Goal: Check status: Check status

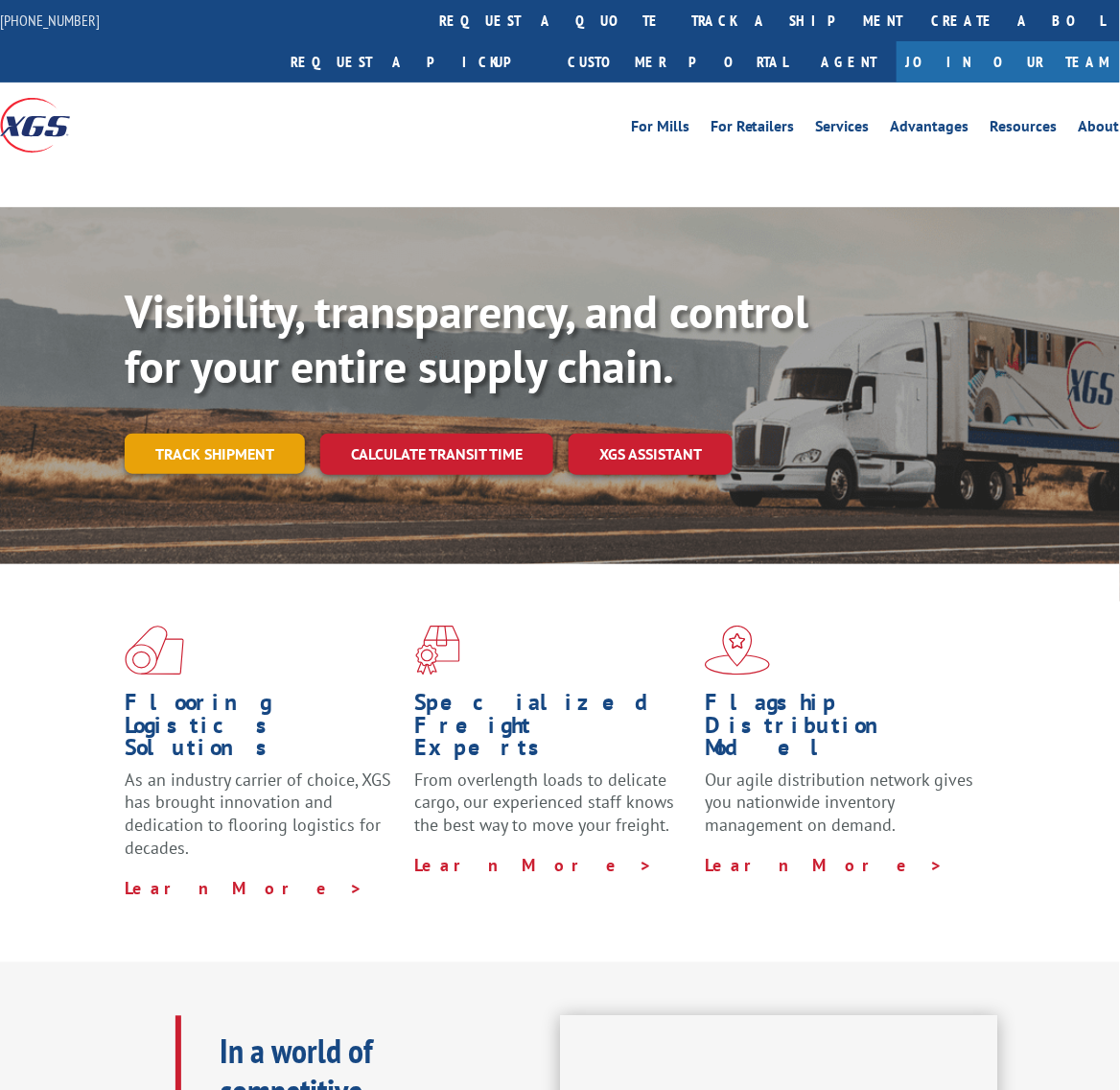
click at [248, 433] on link "Track shipment" at bounding box center [215, 453] width 181 height 40
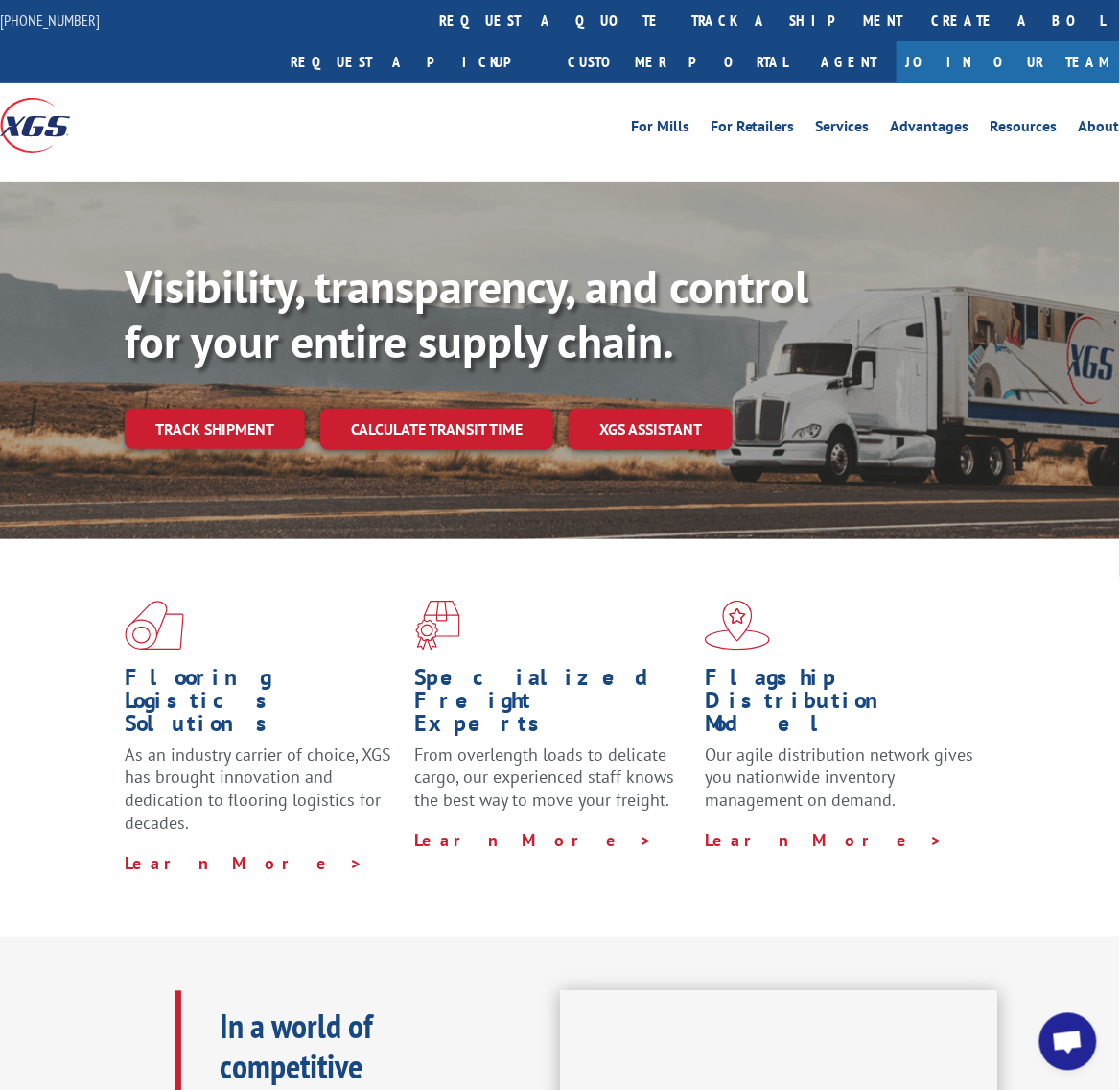
click at [212, 408] on link "Track shipment" at bounding box center [215, 428] width 181 height 40
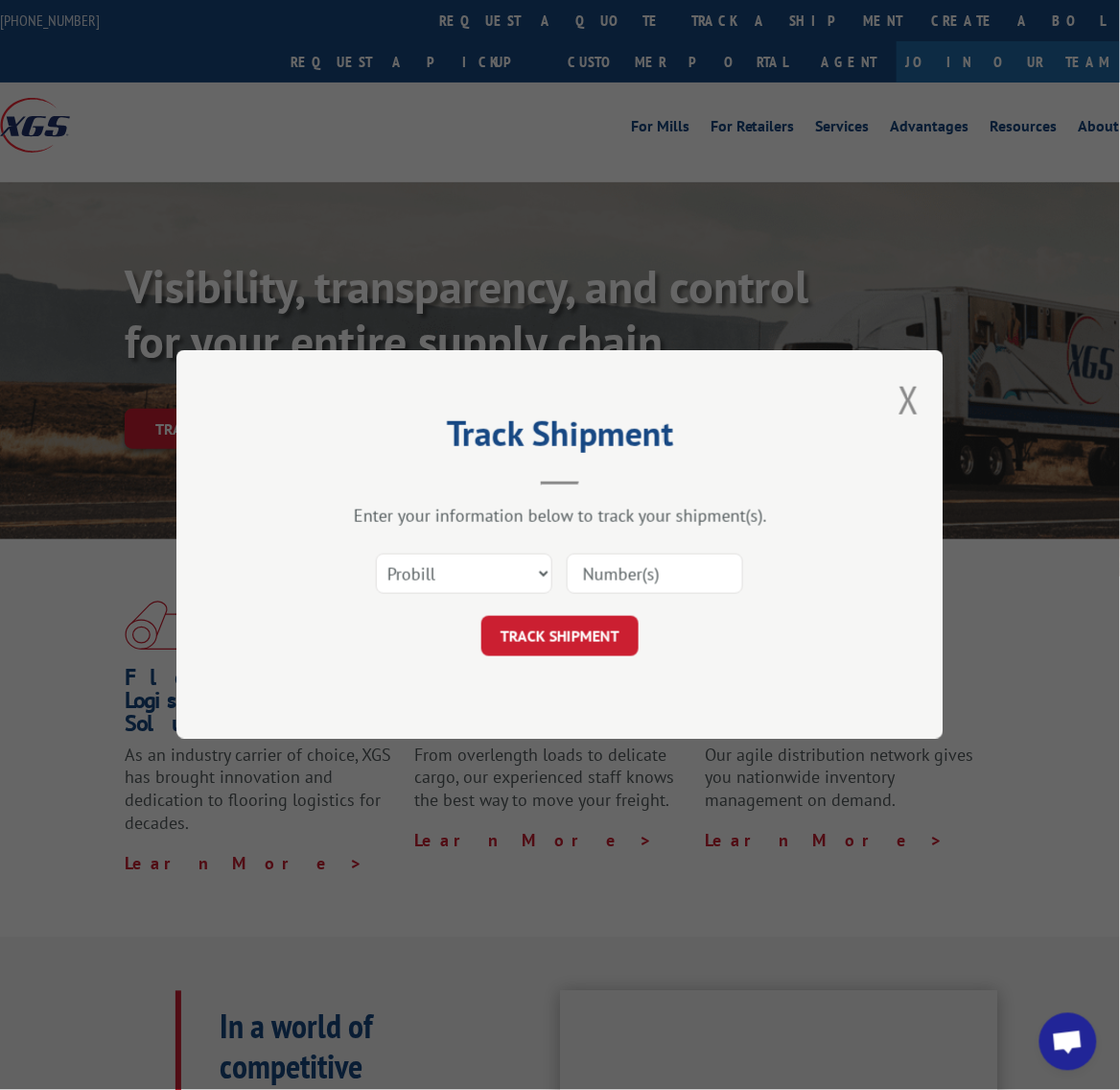
click at [624, 566] on input at bounding box center [655, 574] width 177 height 40
type input "10539898"
click button "TRACK SHIPMENT" at bounding box center [560, 637] width 158 height 40
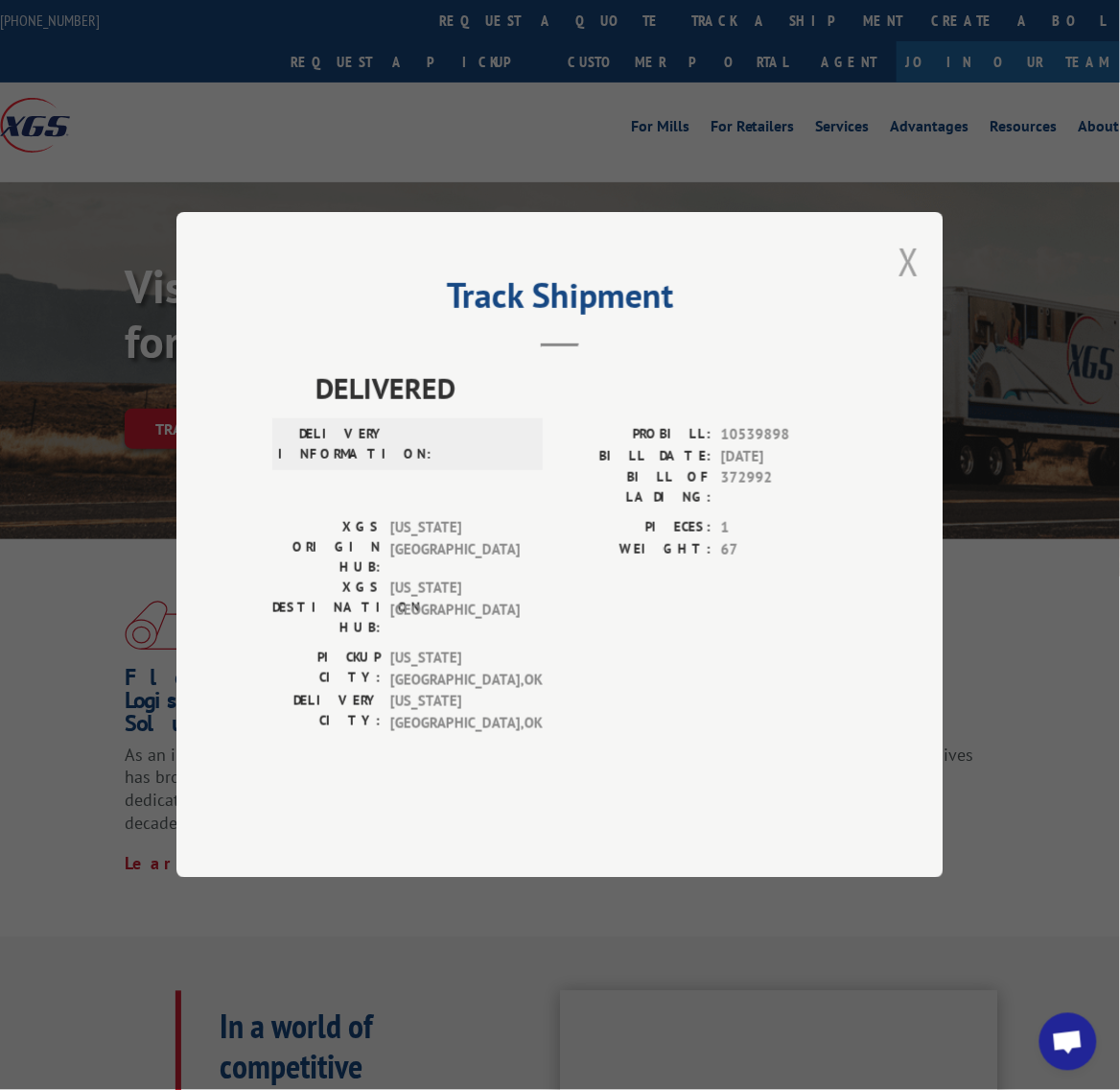
click at [906, 286] on button "Close modal" at bounding box center [908, 261] width 21 height 51
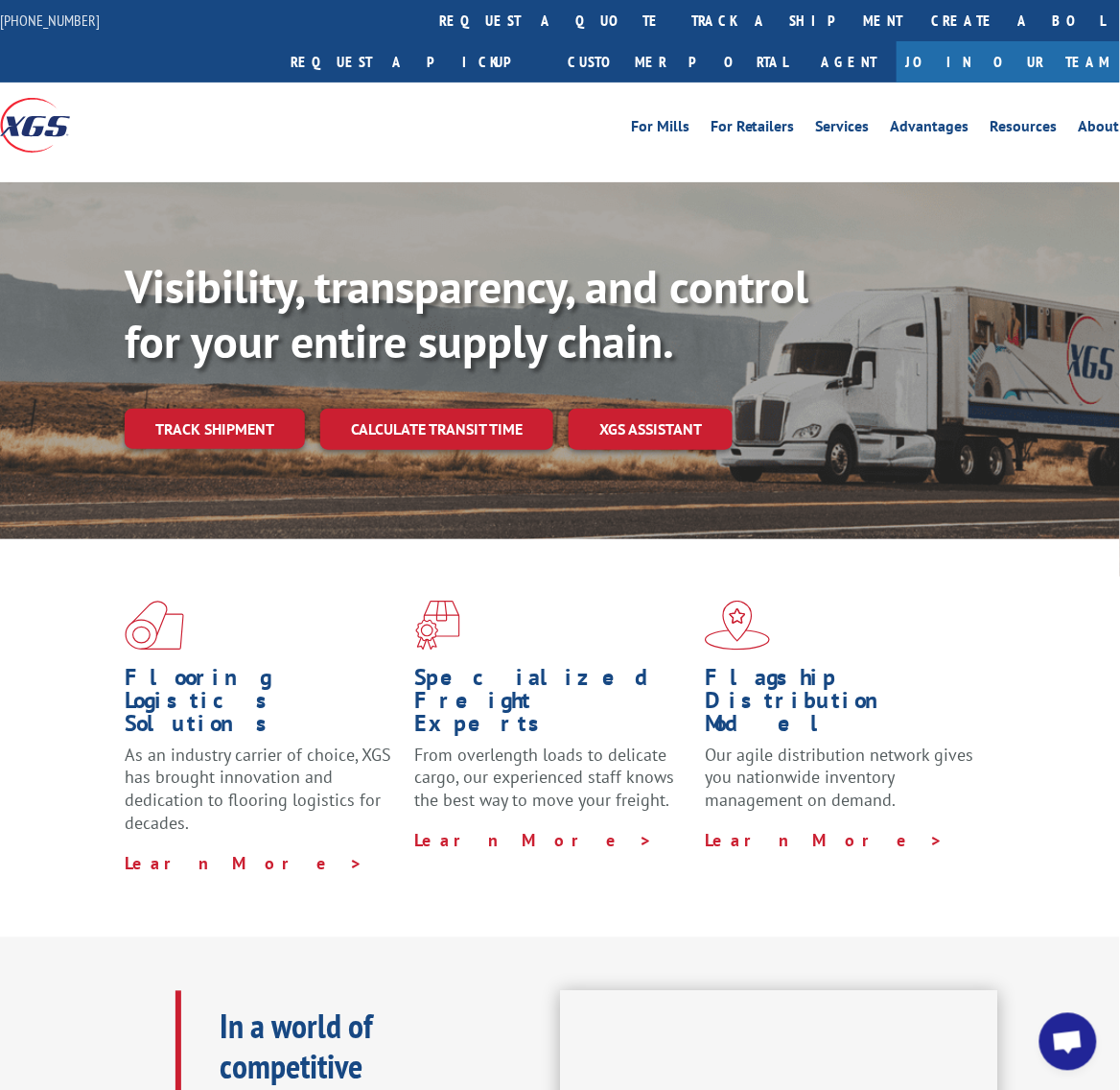
click at [214, 360] on div "Visibility, transparency, and control for your entire supply chain. Track shipm…" at bounding box center [623, 392] width 996 height 268
click at [210, 408] on link "Track shipment" at bounding box center [215, 428] width 181 height 40
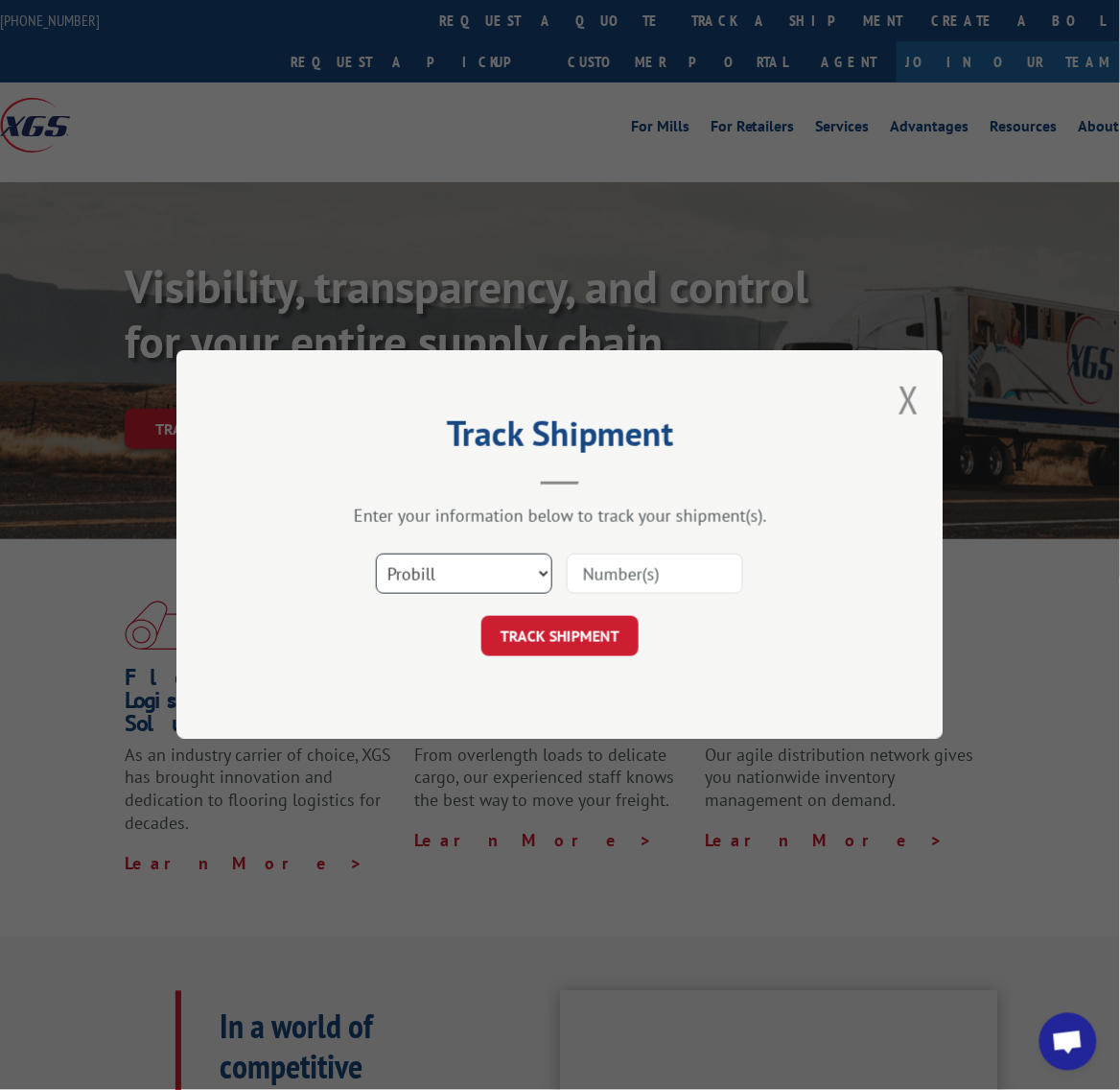
drag, startPoint x: 505, startPoint y: 563, endPoint x: 505, endPoint y: 590, distance: 27.0
click at [505, 563] on select "Select category... Probill BOL PO" at bounding box center [464, 574] width 177 height 40
select select "bol"
click at [376, 554] on select "Select category... Probill BOL PO" at bounding box center [464, 574] width 177 height 40
click at [615, 558] on input at bounding box center [655, 574] width 177 height 40
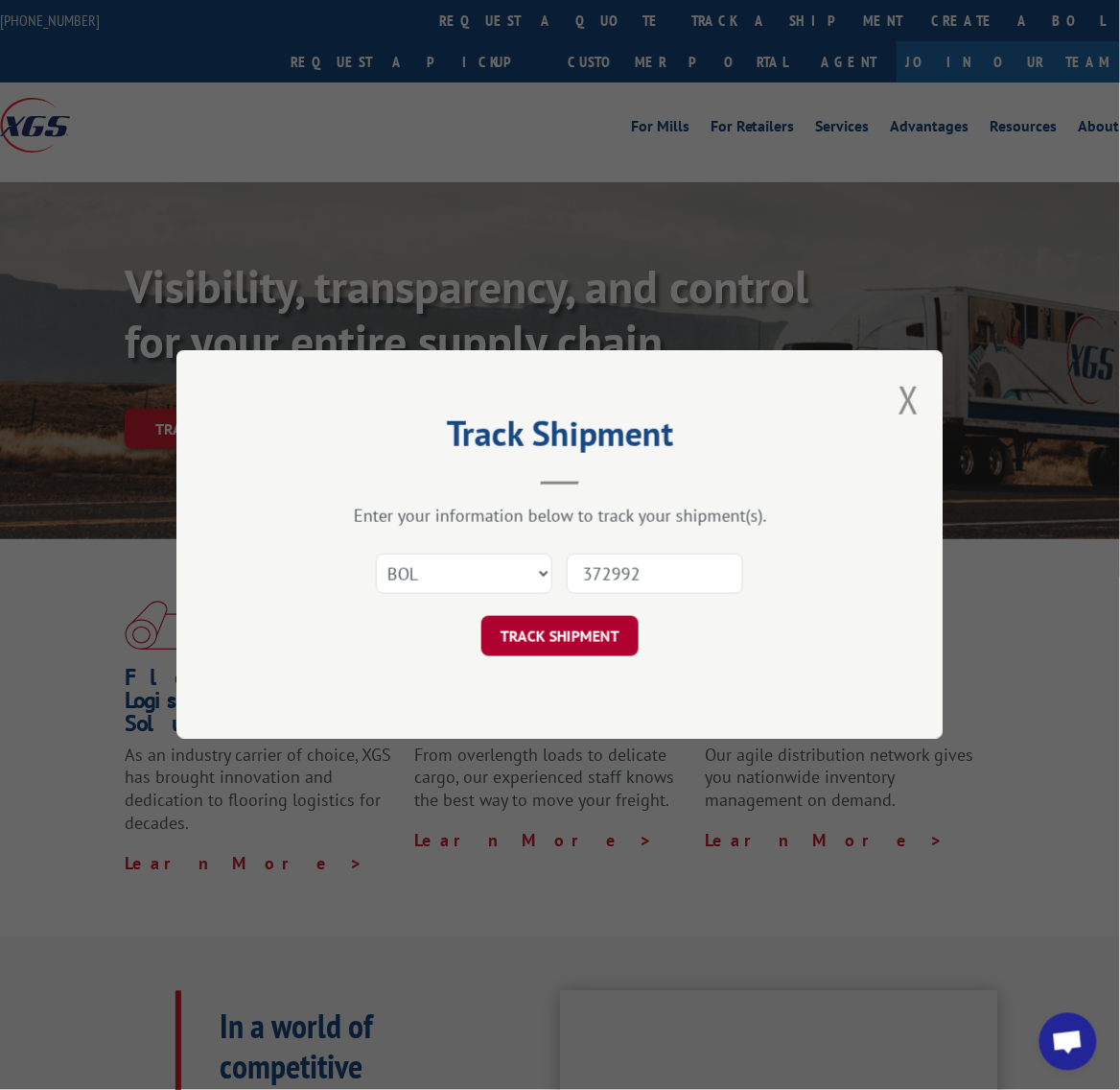
type input "372992"
click at [561, 645] on button "TRACK SHIPMENT" at bounding box center [560, 637] width 158 height 40
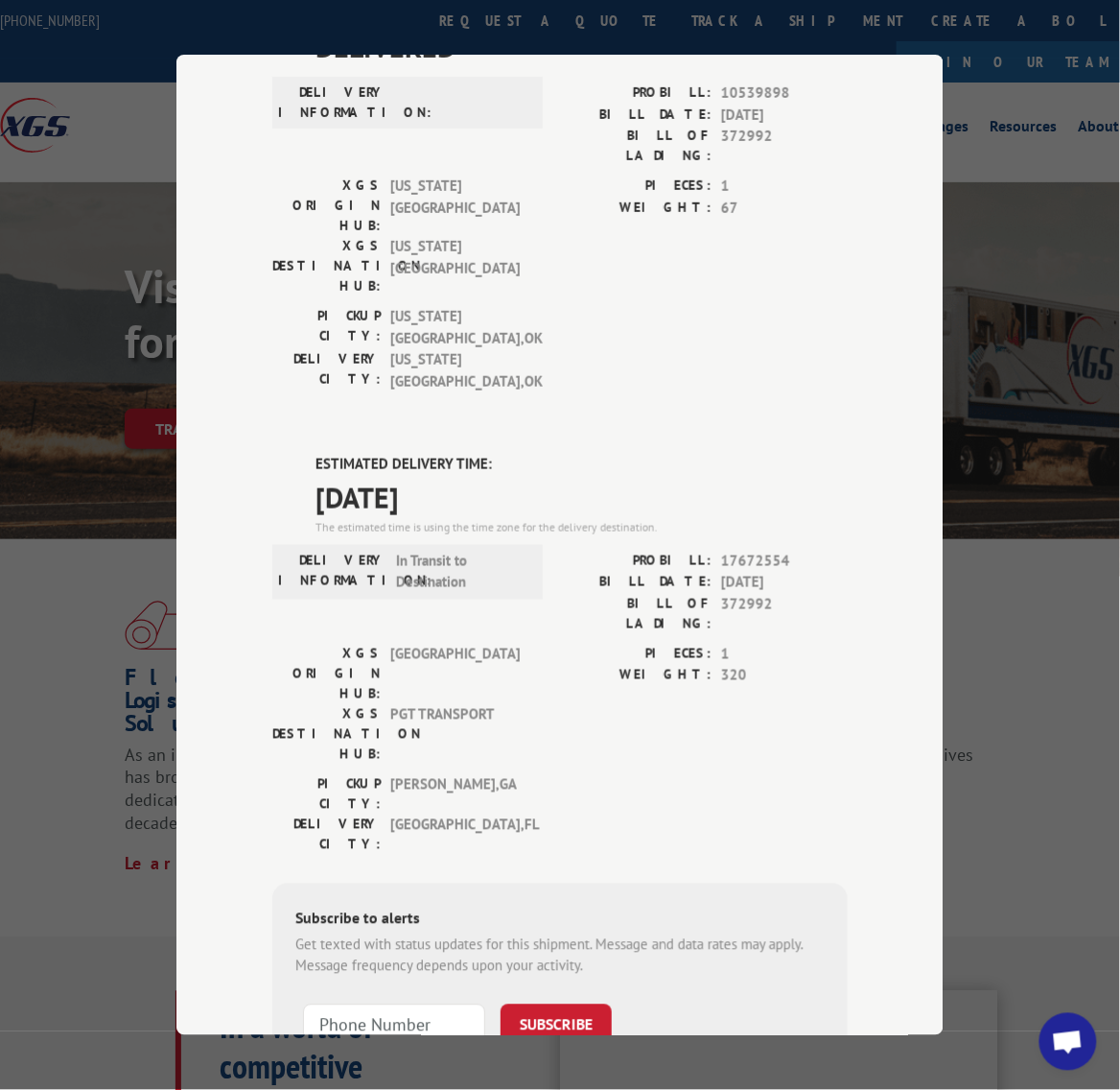
scroll to position [195, 0]
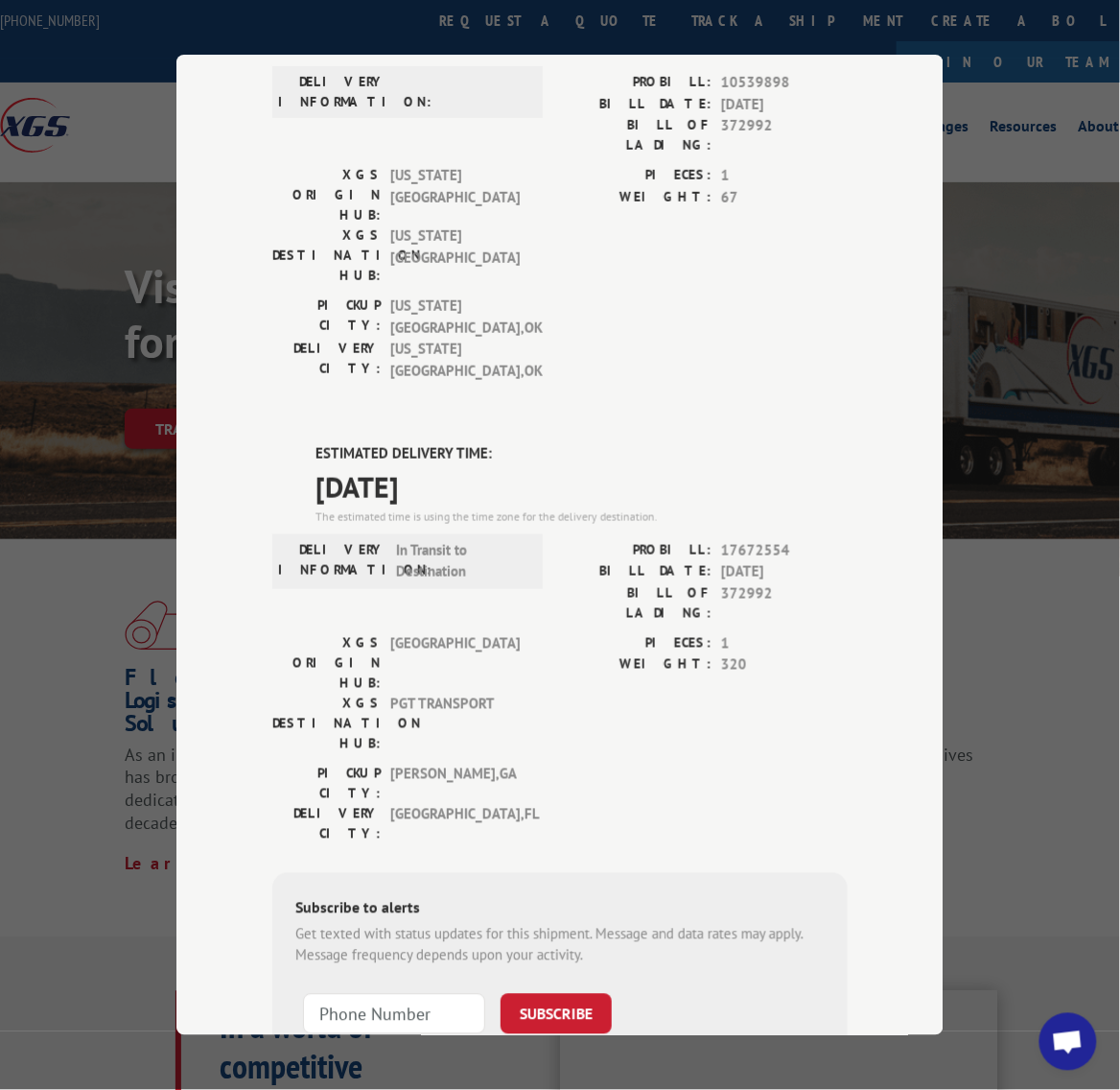
click at [538, 464] on span "[DATE]" at bounding box center [581, 485] width 532 height 43
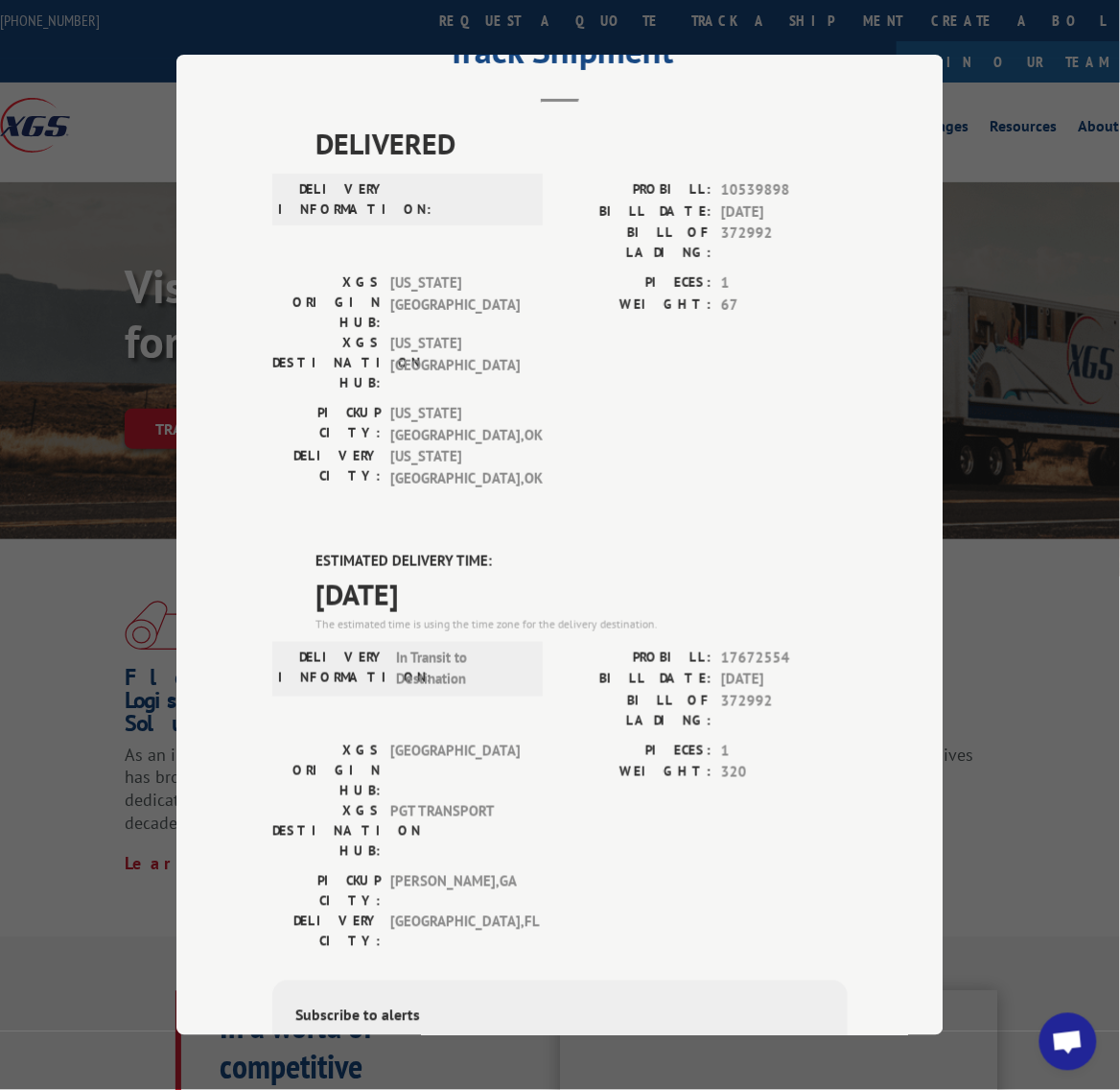
scroll to position [0, 0]
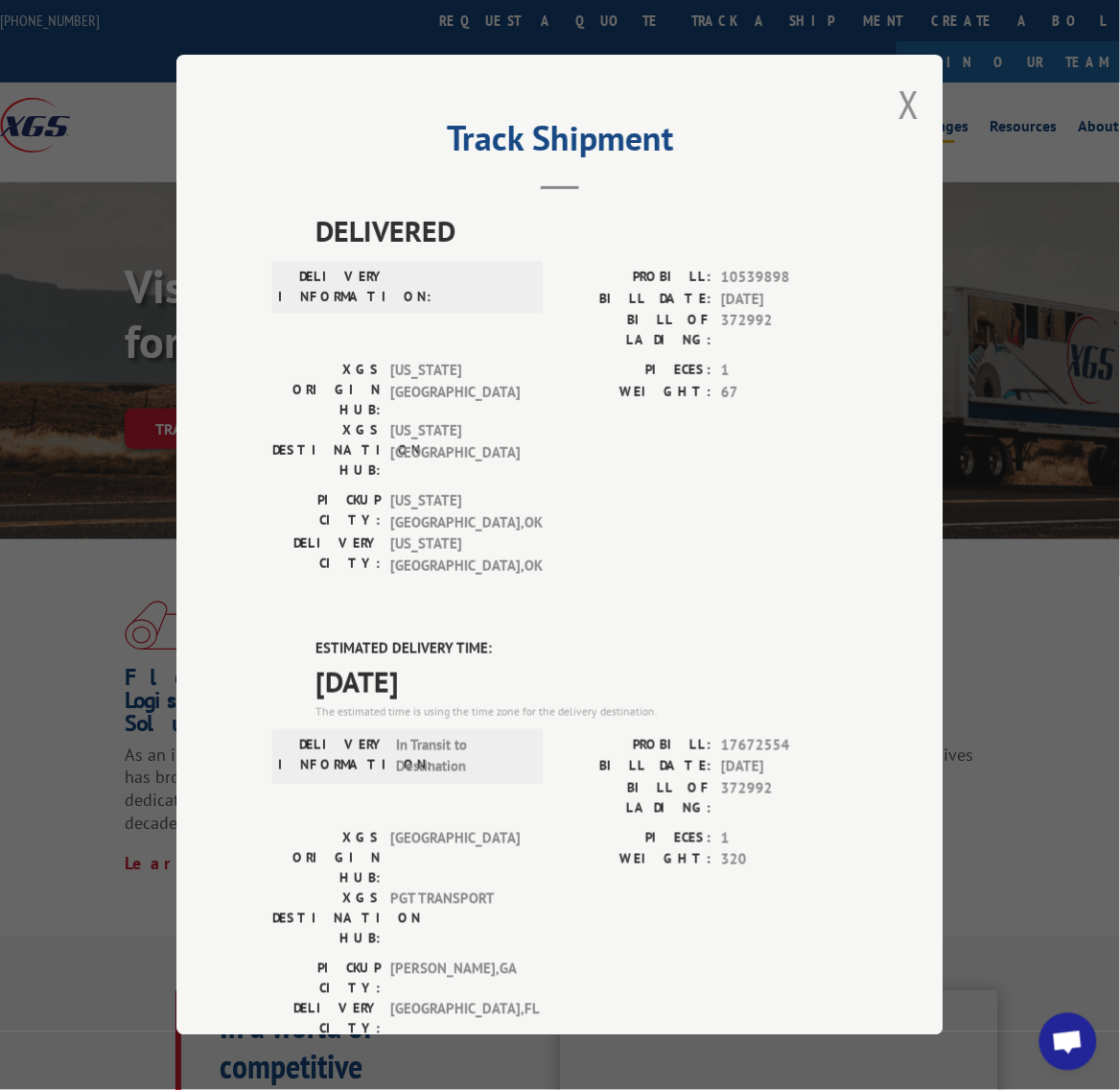
click at [898, 96] on button "Close modal" at bounding box center [908, 104] width 21 height 51
